Goal: Transaction & Acquisition: Purchase product/service

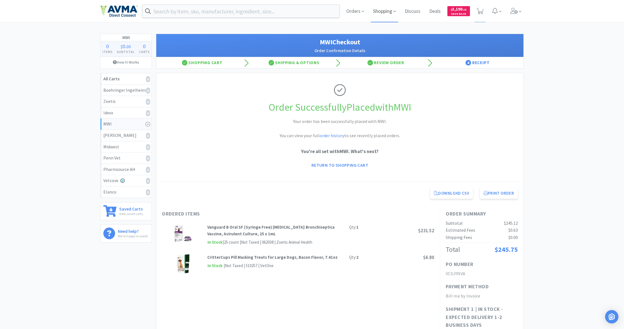
scroll to position [0, 0]
click at [382, 12] on span "Shopping" at bounding box center [384, 11] width 27 height 22
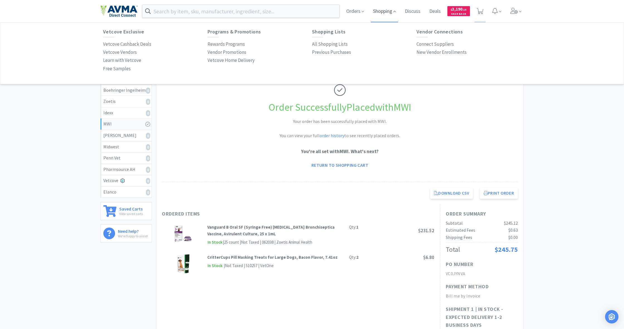
scroll to position [0, 0]
click at [331, 43] on p "All Shopping Lists" at bounding box center [330, 44] width 36 height 8
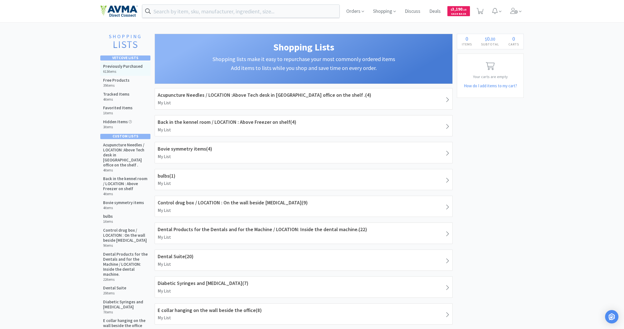
click at [117, 69] on h6 "613 items" at bounding box center [123, 71] width 40 height 4
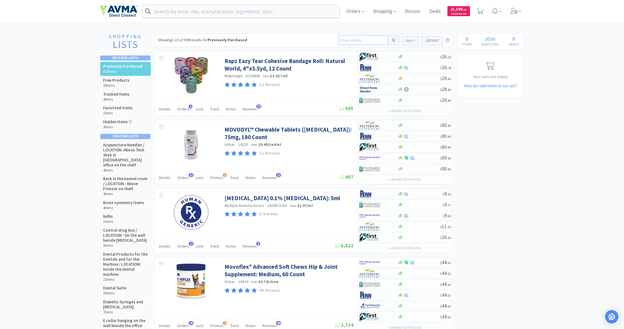
click at [348, 36] on input at bounding box center [363, 39] width 50 height 9
type input "1cc"
click at [393, 40] on button at bounding box center [393, 39] width 11 height 9
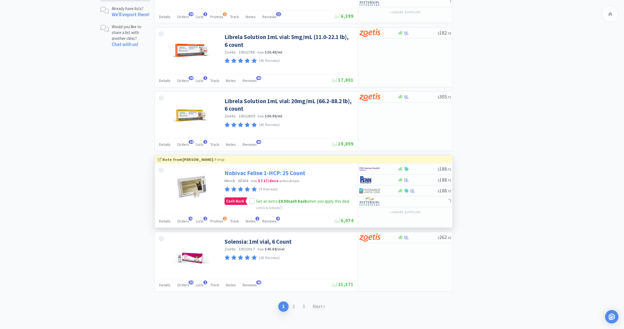
scroll to position [837, 0]
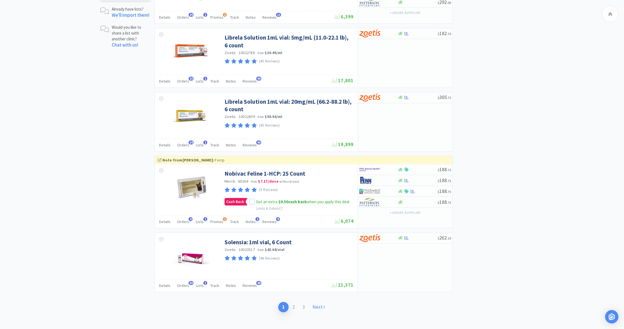
click at [320, 302] on link "Next" at bounding box center [319, 307] width 20 height 10
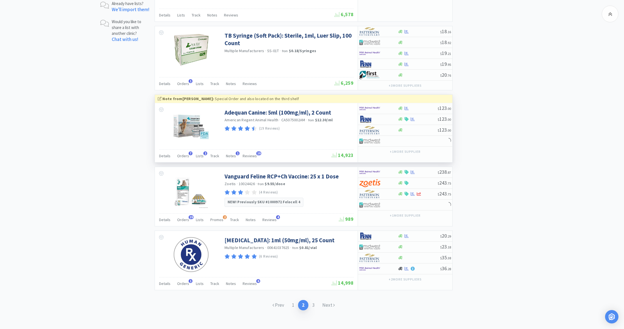
scroll to position [842, 0]
click at [328, 300] on link "Next" at bounding box center [328, 305] width 20 height 10
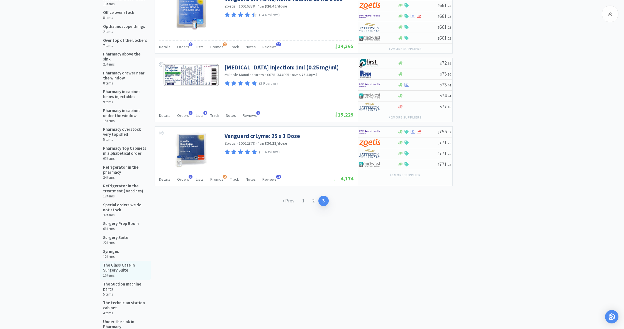
scroll to position [471, 0]
click at [109, 254] on h6 "12 items" at bounding box center [111, 256] width 16 height 4
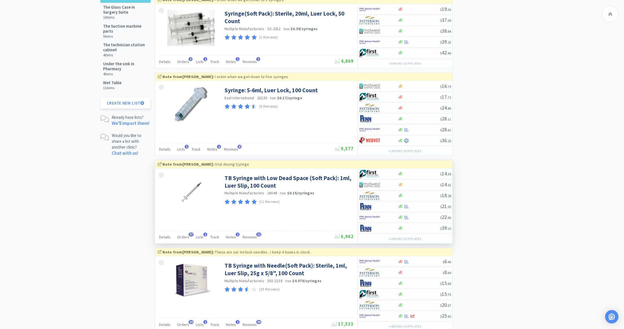
scroll to position [730, 0]
click at [400, 204] on icon at bounding box center [400, 206] width 4 height 4
select select "1"
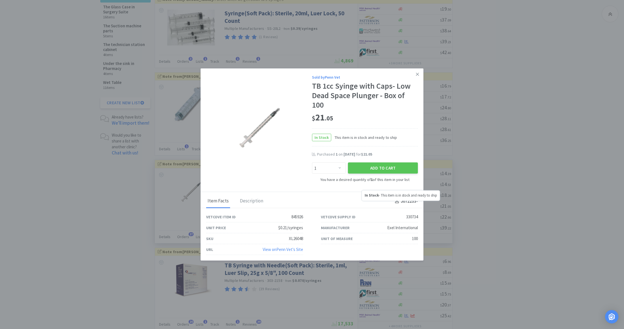
scroll to position [731, 0]
click at [380, 168] on button "Add to Cart" at bounding box center [383, 167] width 70 height 11
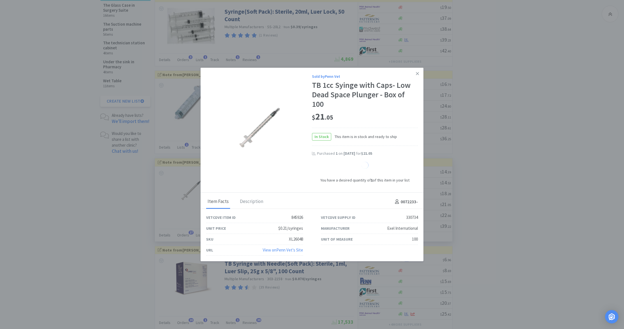
select select "1"
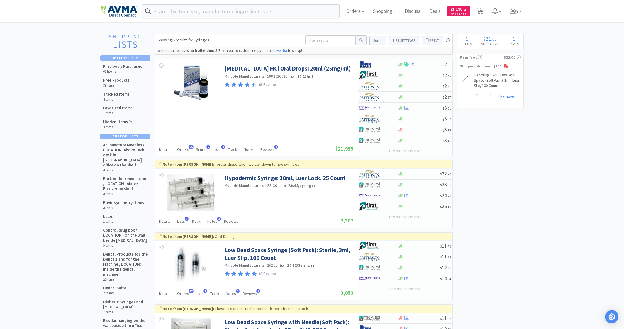
scroll to position [0, 0]
